Goal: Find specific page/section

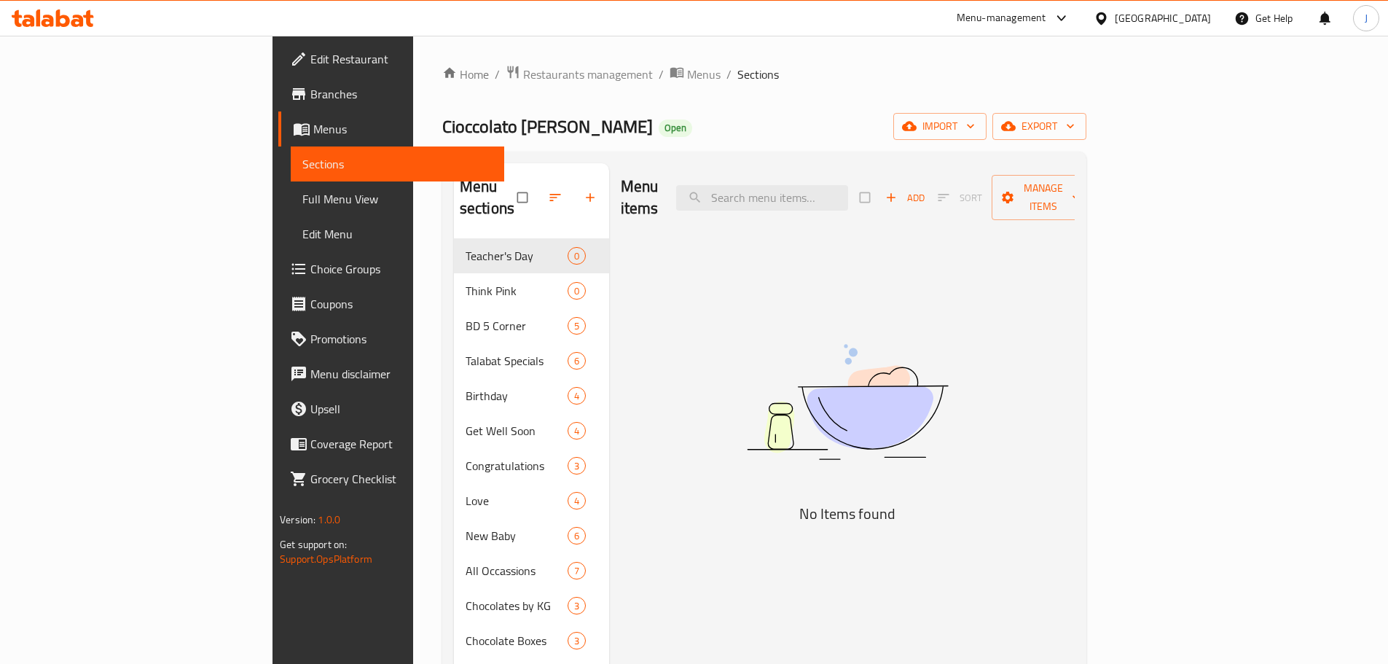
click at [442, 85] on div "Home / Restaurants management / Menus / Sections Cioccolato [PERSON_NAME] Open …" at bounding box center [764, 475] width 644 height 820
click at [523, 76] on span "Restaurants management" at bounding box center [588, 74] width 130 height 17
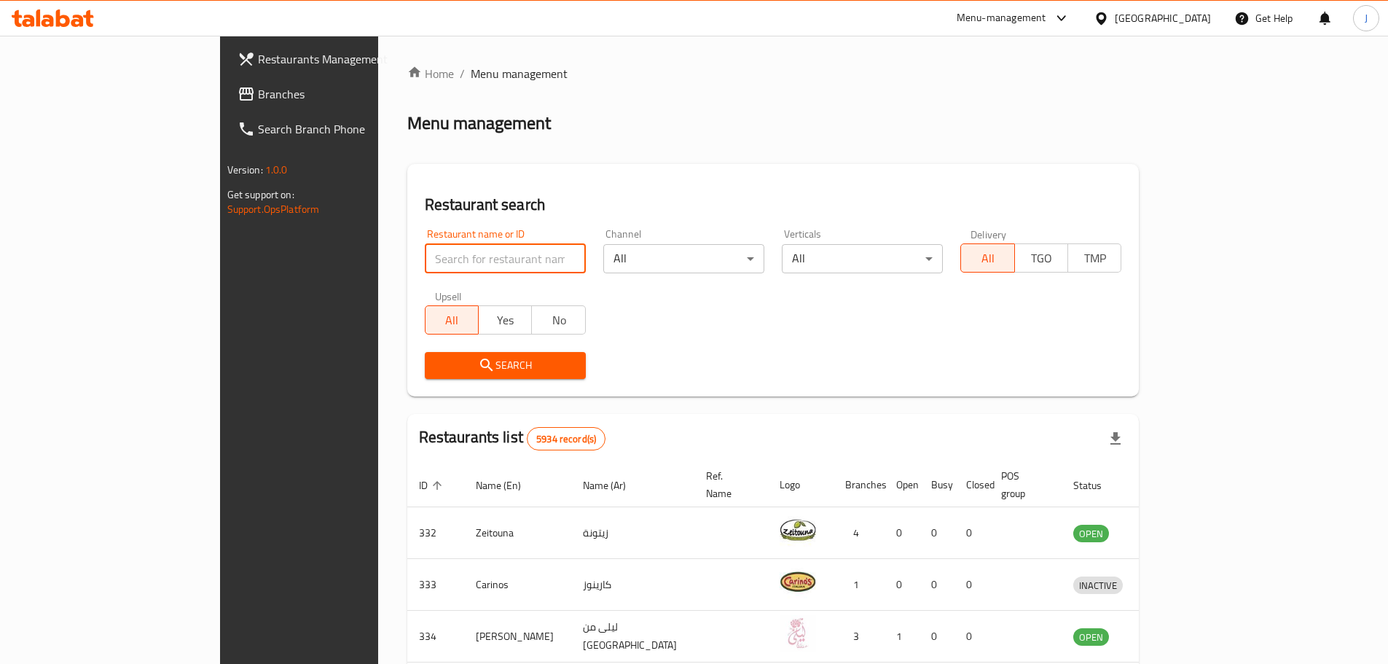
click at [425, 248] on input "search" at bounding box center [505, 258] width 161 height 29
type input "persian garden"
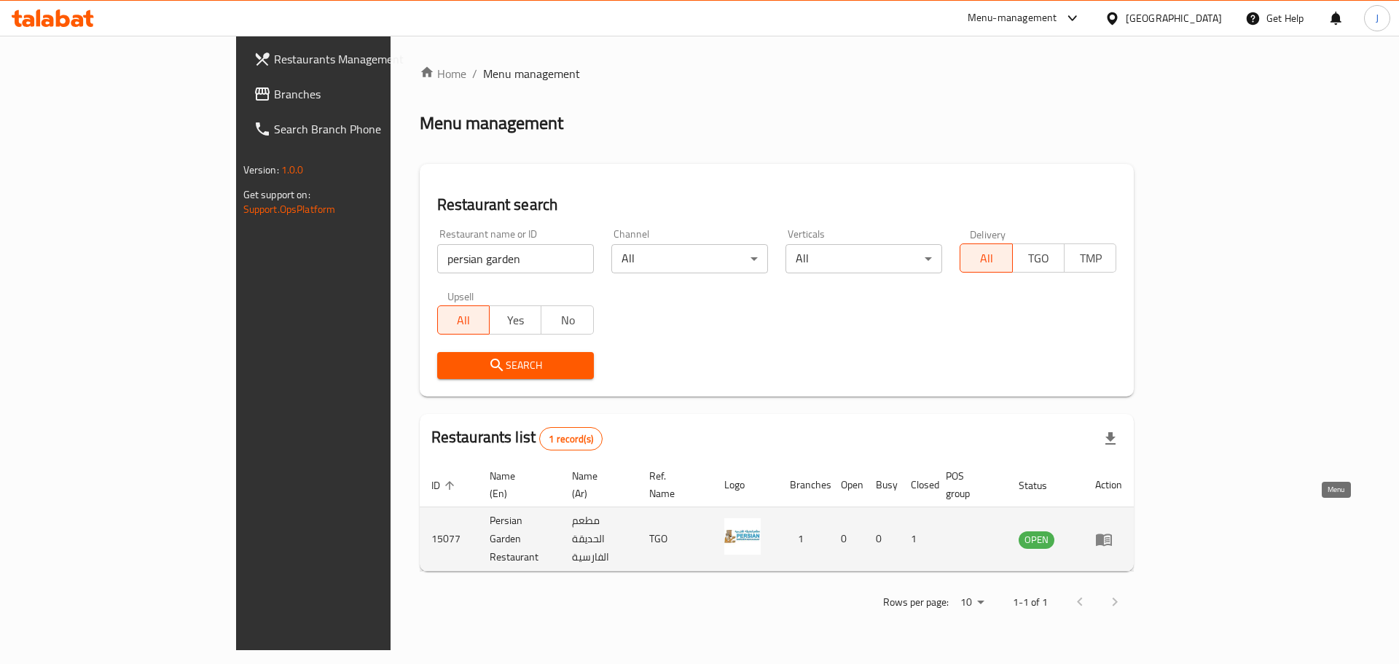
click at [1112, 533] on icon "enhanced table" at bounding box center [1104, 539] width 16 height 12
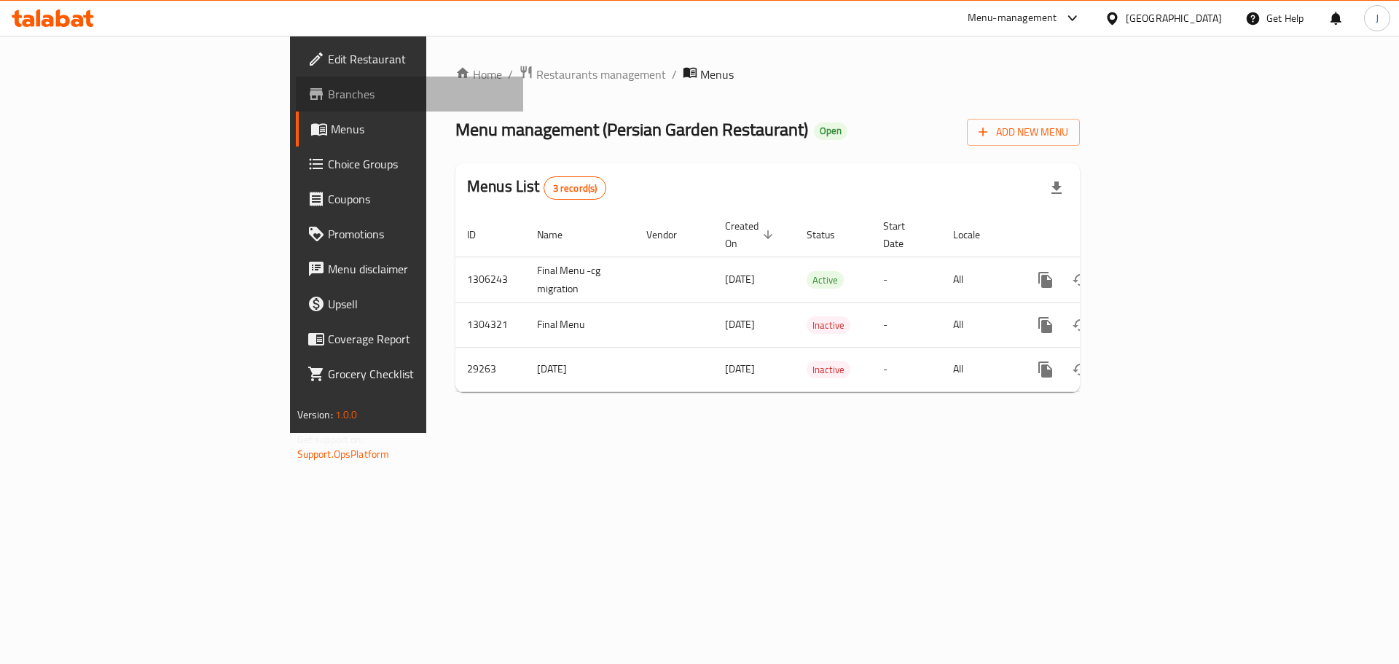
click at [328, 103] on span "Branches" at bounding box center [420, 93] width 184 height 17
